Goal: Check status: Check status

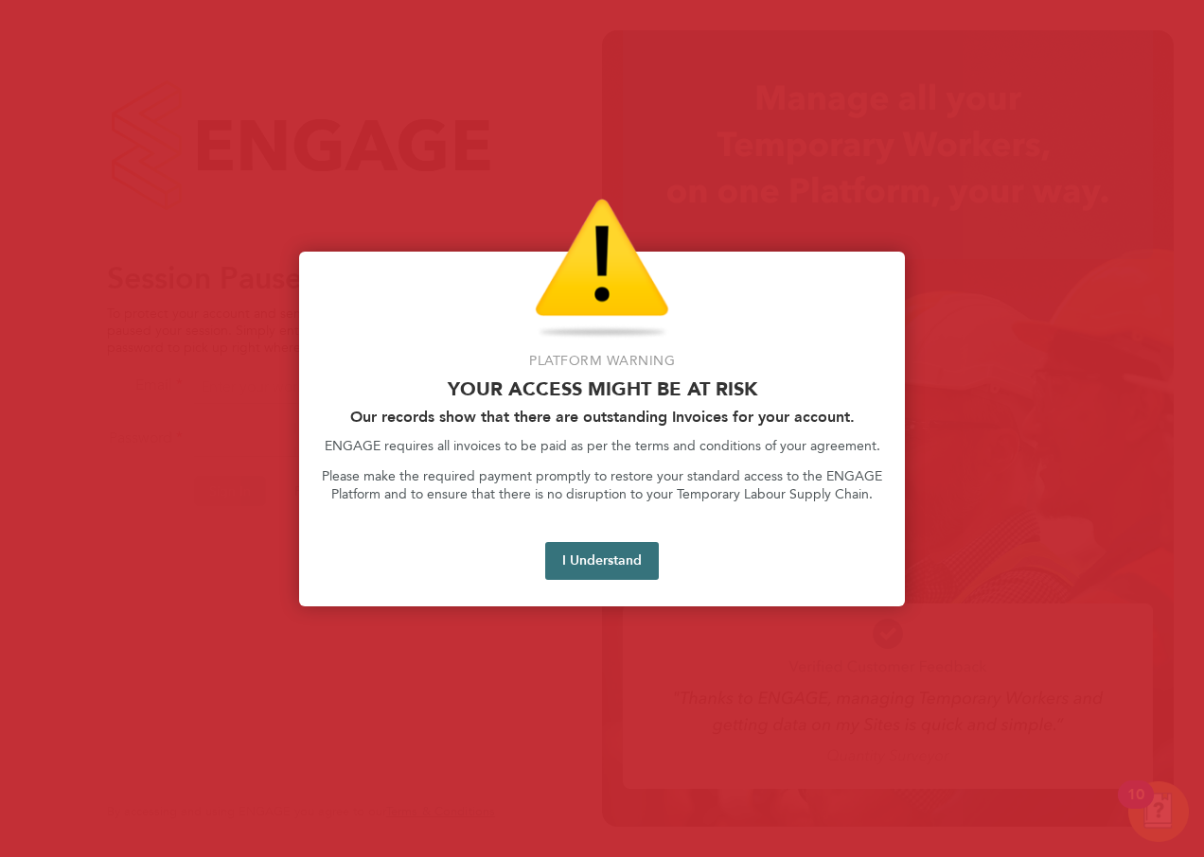
click at [622, 560] on button "I Understand" at bounding box center [602, 561] width 114 height 38
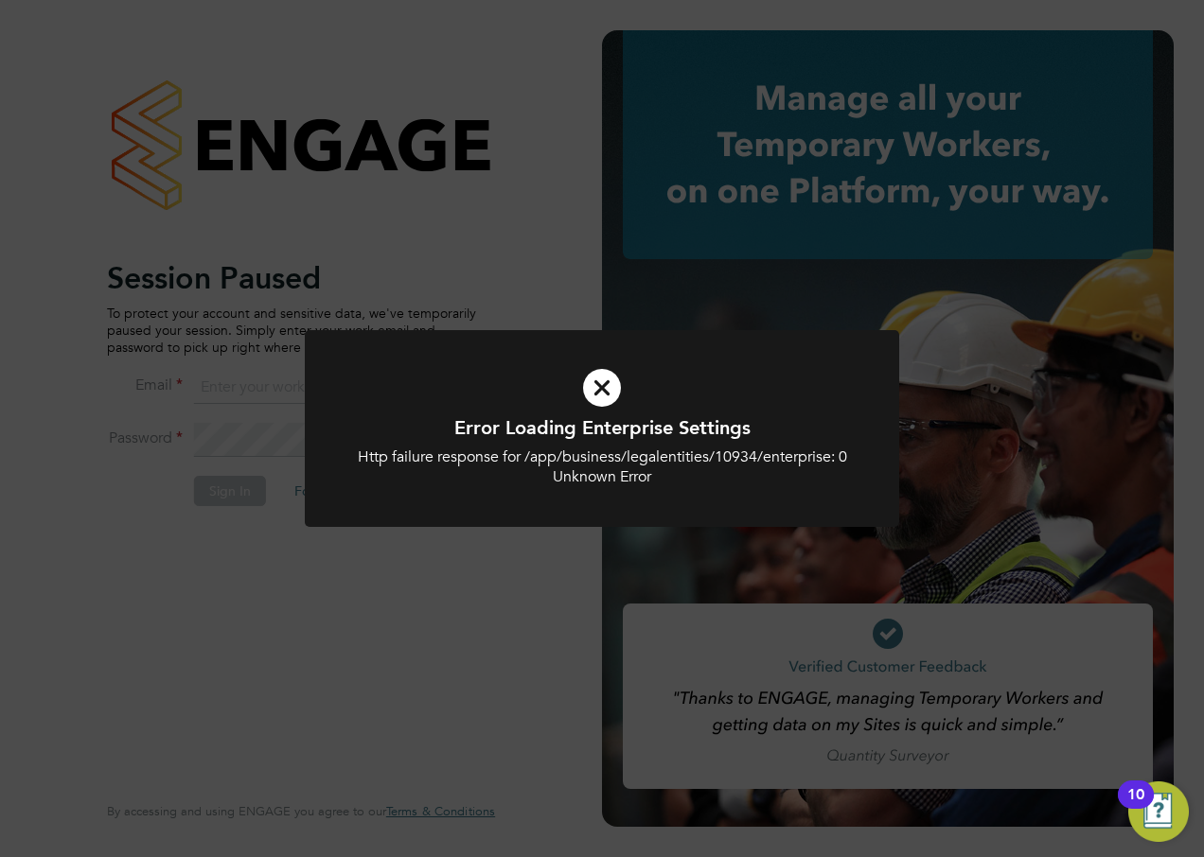
click at [526, 433] on h1 "Error Loading Enterprise Settings" at bounding box center [602, 427] width 492 height 25
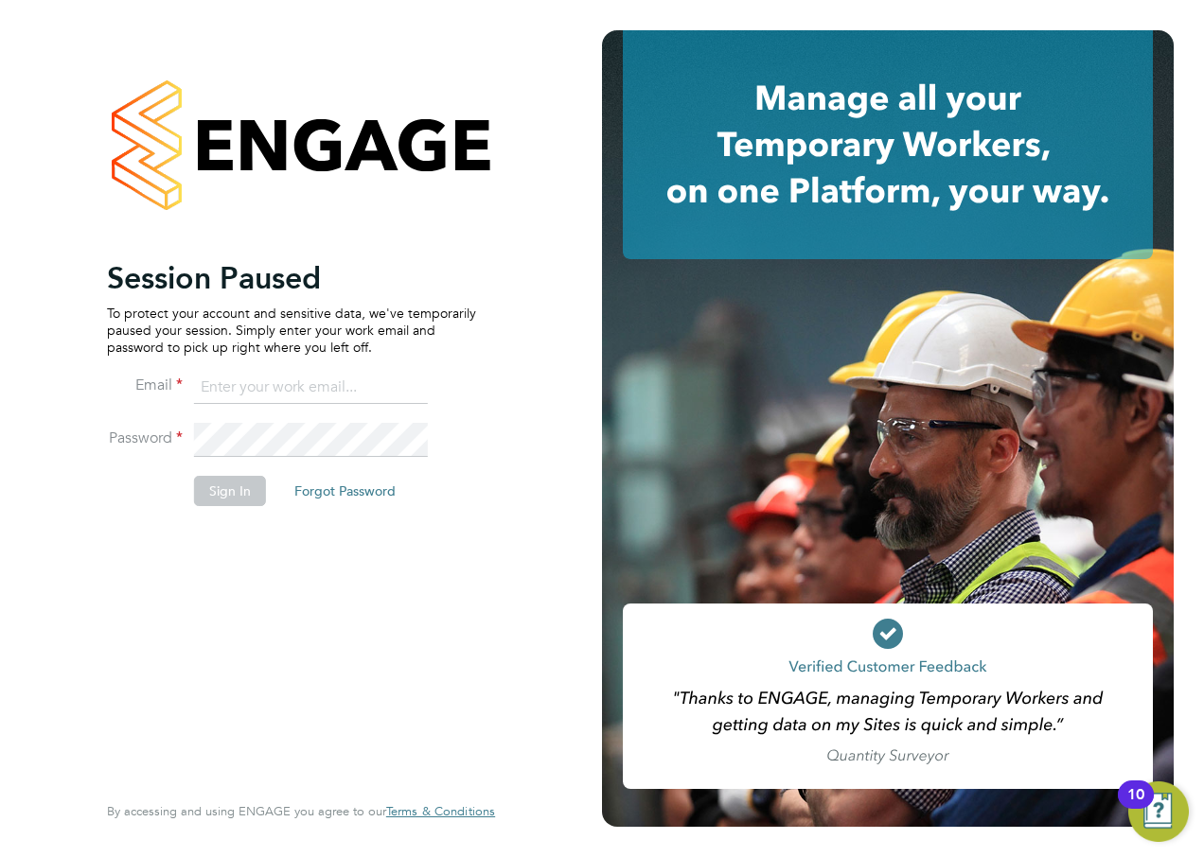
click at [292, 379] on input at bounding box center [311, 388] width 234 height 34
type input "charlotte.elliott-walkey@hays.com"
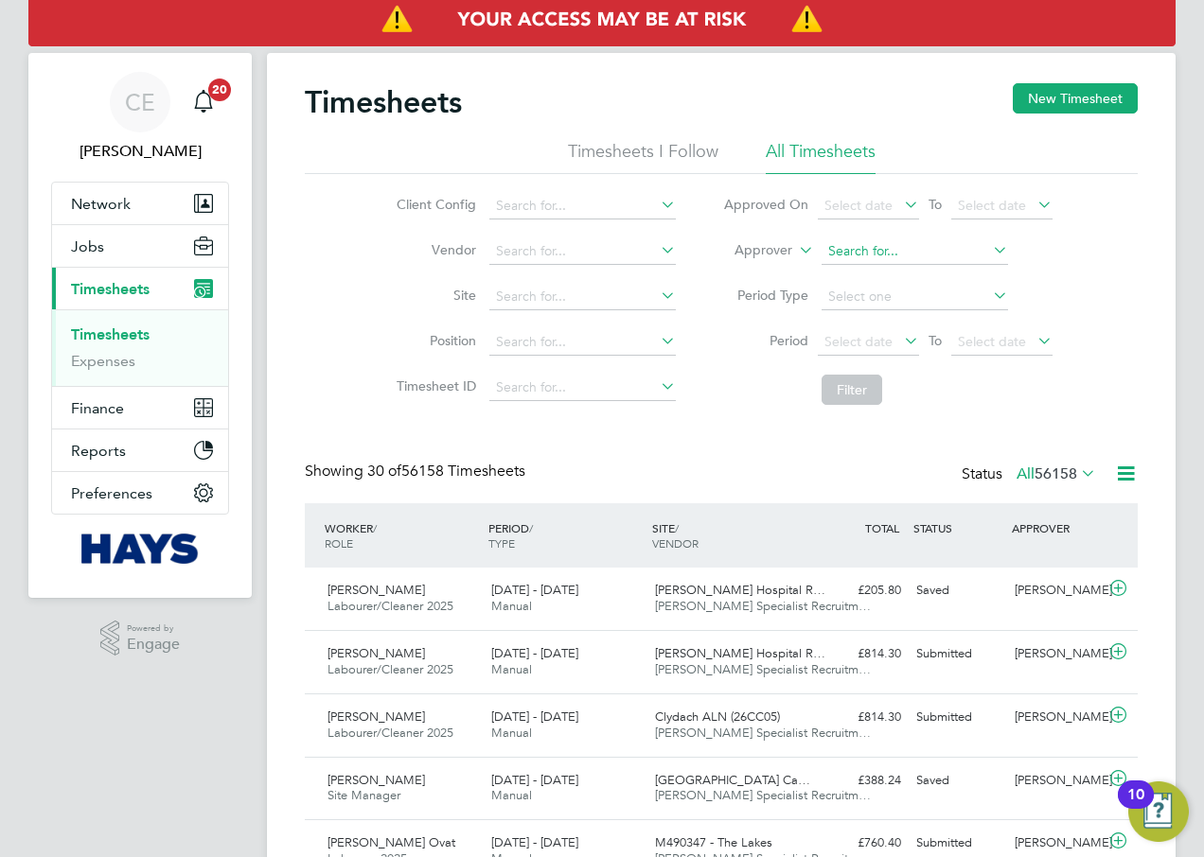
click at [880, 255] on input at bounding box center [914, 251] width 186 height 26
click at [879, 271] on li "[PERSON_NAME]" at bounding box center [913, 278] width 188 height 26
type input "[PERSON_NAME]"
click at [842, 392] on button "Filter" at bounding box center [851, 390] width 61 height 30
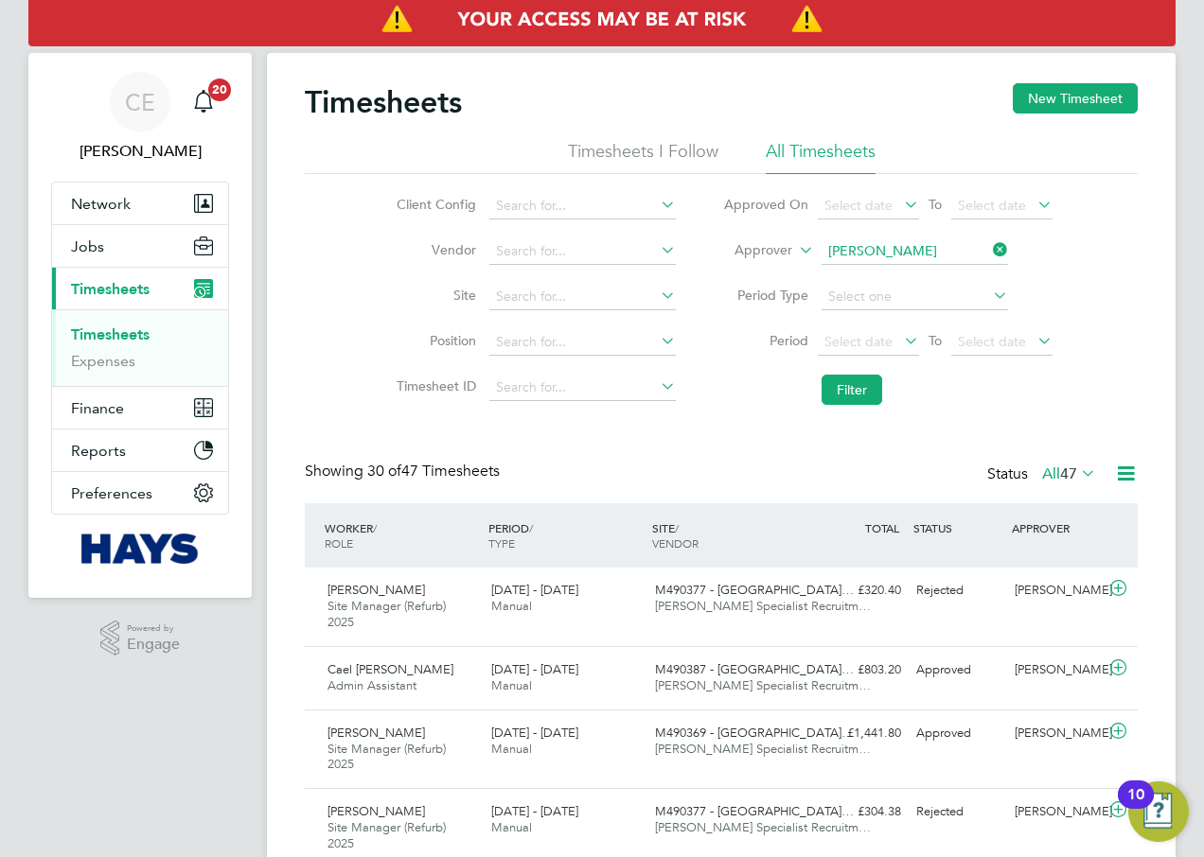
click at [989, 255] on icon at bounding box center [989, 250] width 0 height 26
click at [960, 248] on input at bounding box center [914, 251] width 186 height 26
type input "[PERSON_NAME]"
click at [782, 244] on label "Approver" at bounding box center [749, 250] width 85 height 19
click at [744, 277] on li "Worker" at bounding box center [745, 272] width 94 height 25
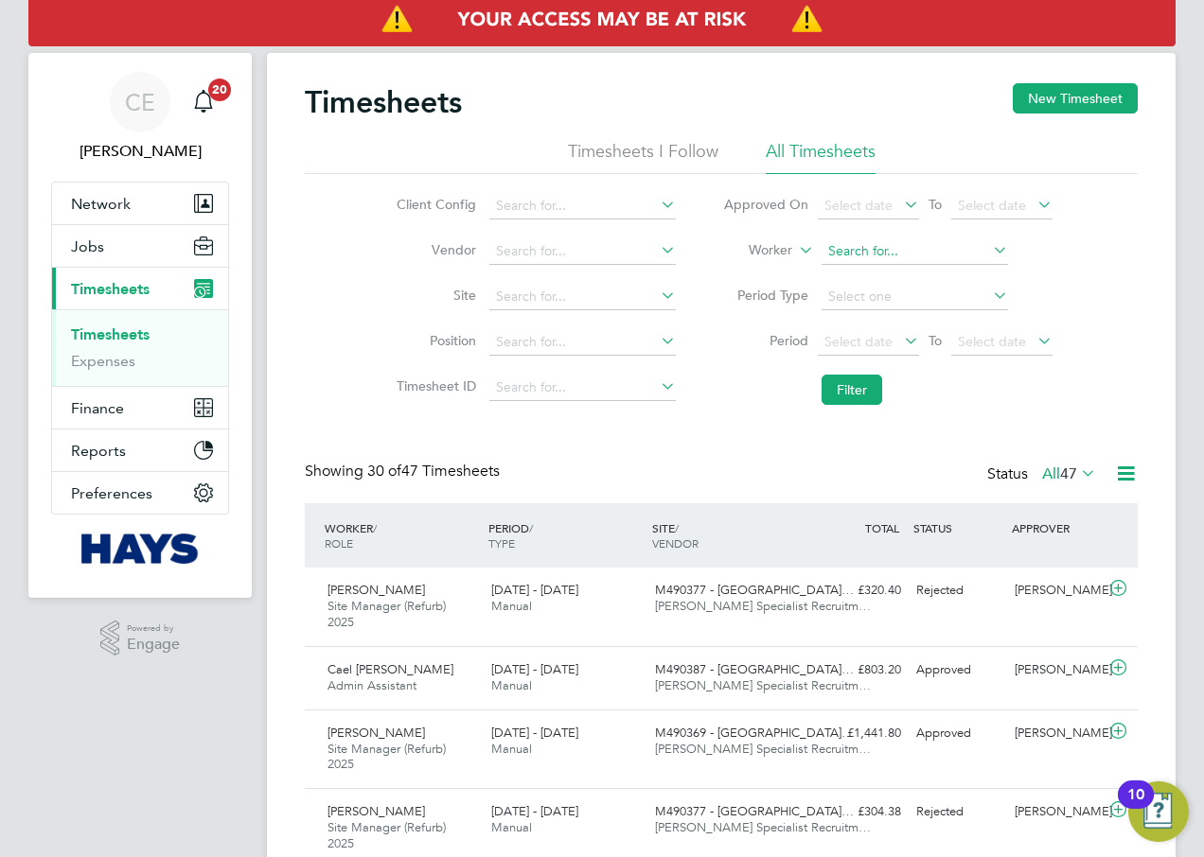
click at [894, 247] on input at bounding box center [914, 251] width 186 height 26
click at [890, 272] on li "[PERSON_NAME]" at bounding box center [936, 277] width 234 height 26
type input "[PERSON_NAME]"
click at [854, 386] on button "Filter" at bounding box center [851, 390] width 61 height 30
